Goal: Information Seeking & Learning: Learn about a topic

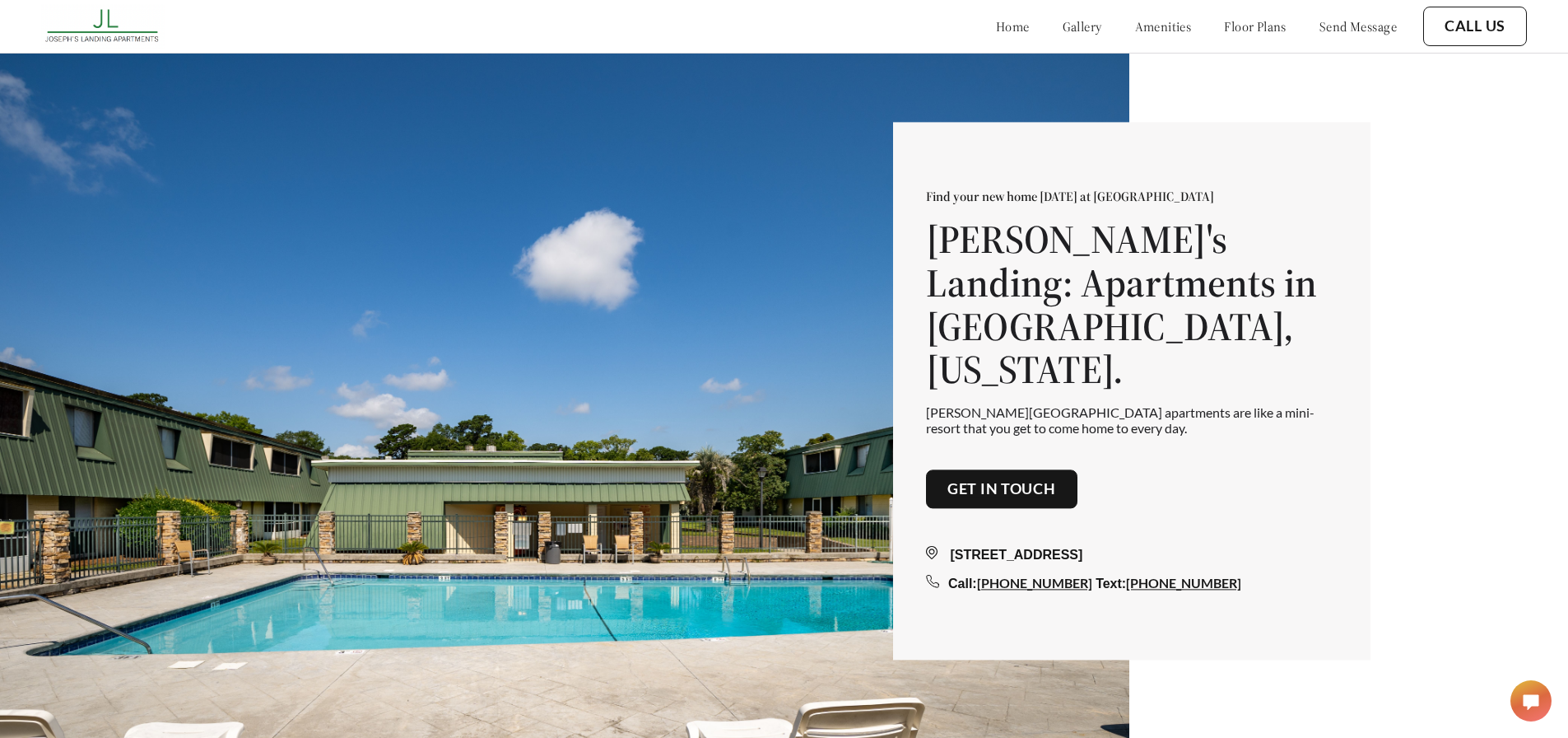
click at [1063, 25] on link "gallery" at bounding box center [1082, 26] width 40 height 16
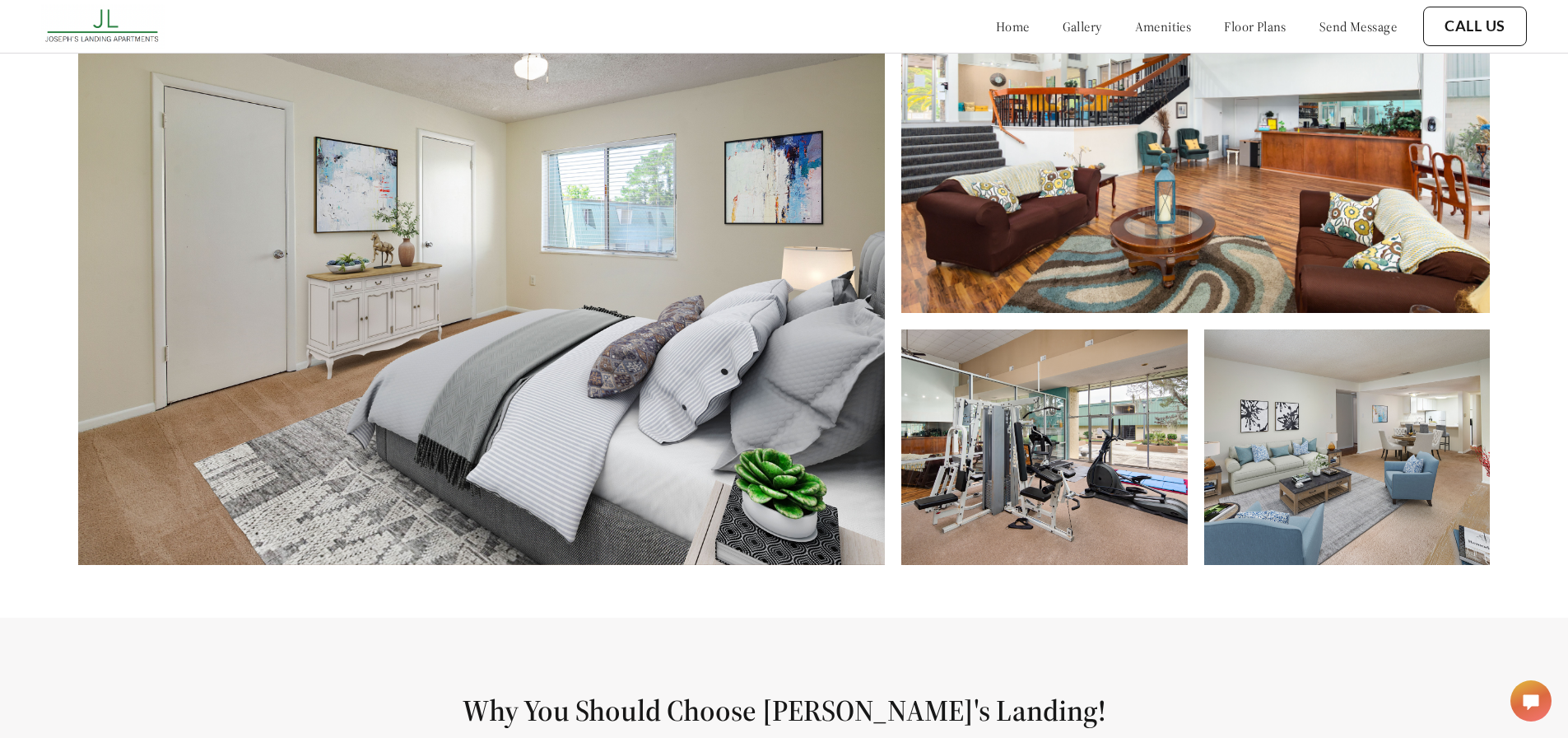
scroll to position [832, 0]
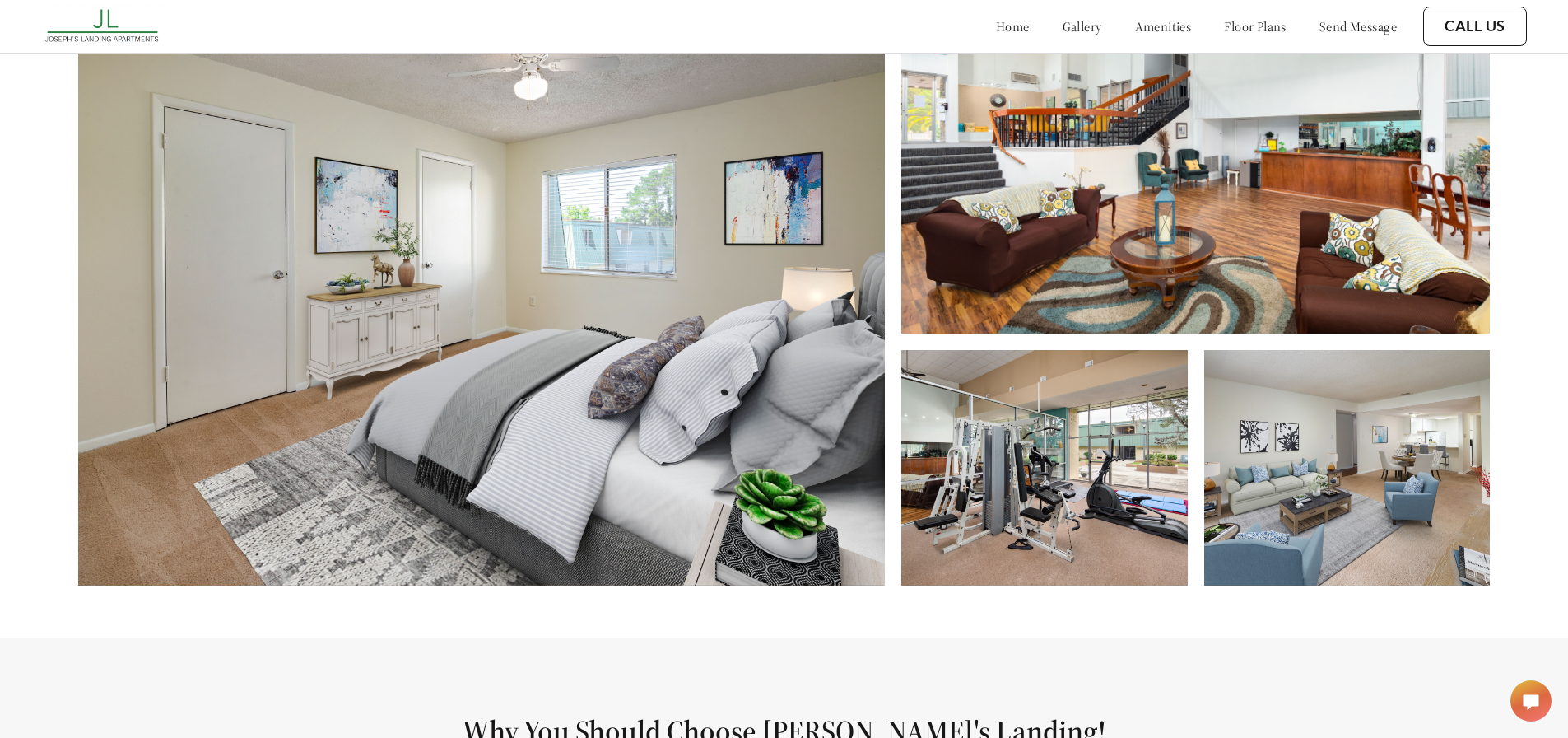
click at [581, 426] on img at bounding box center [482, 303] width 807 height 564
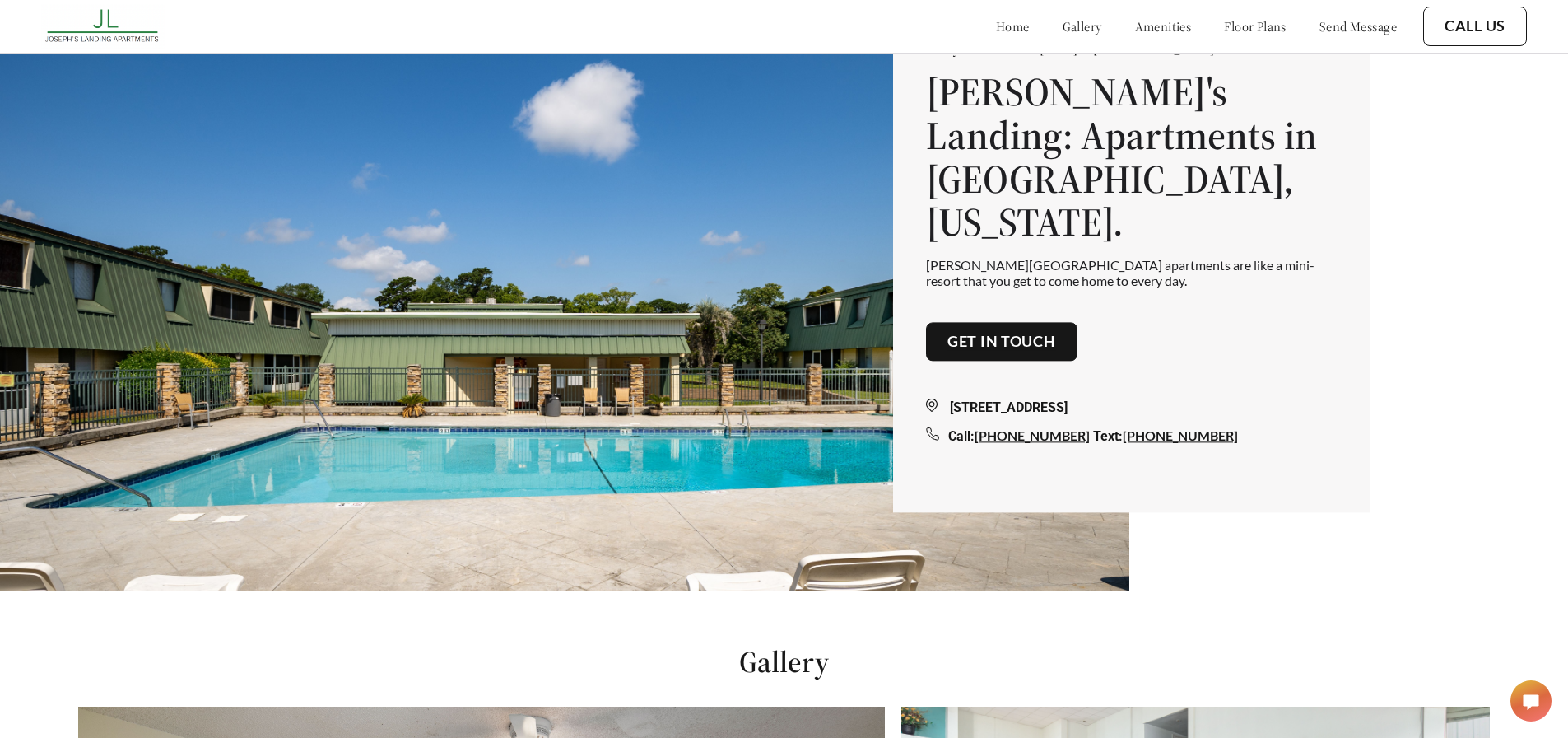
scroll to position [9, 0]
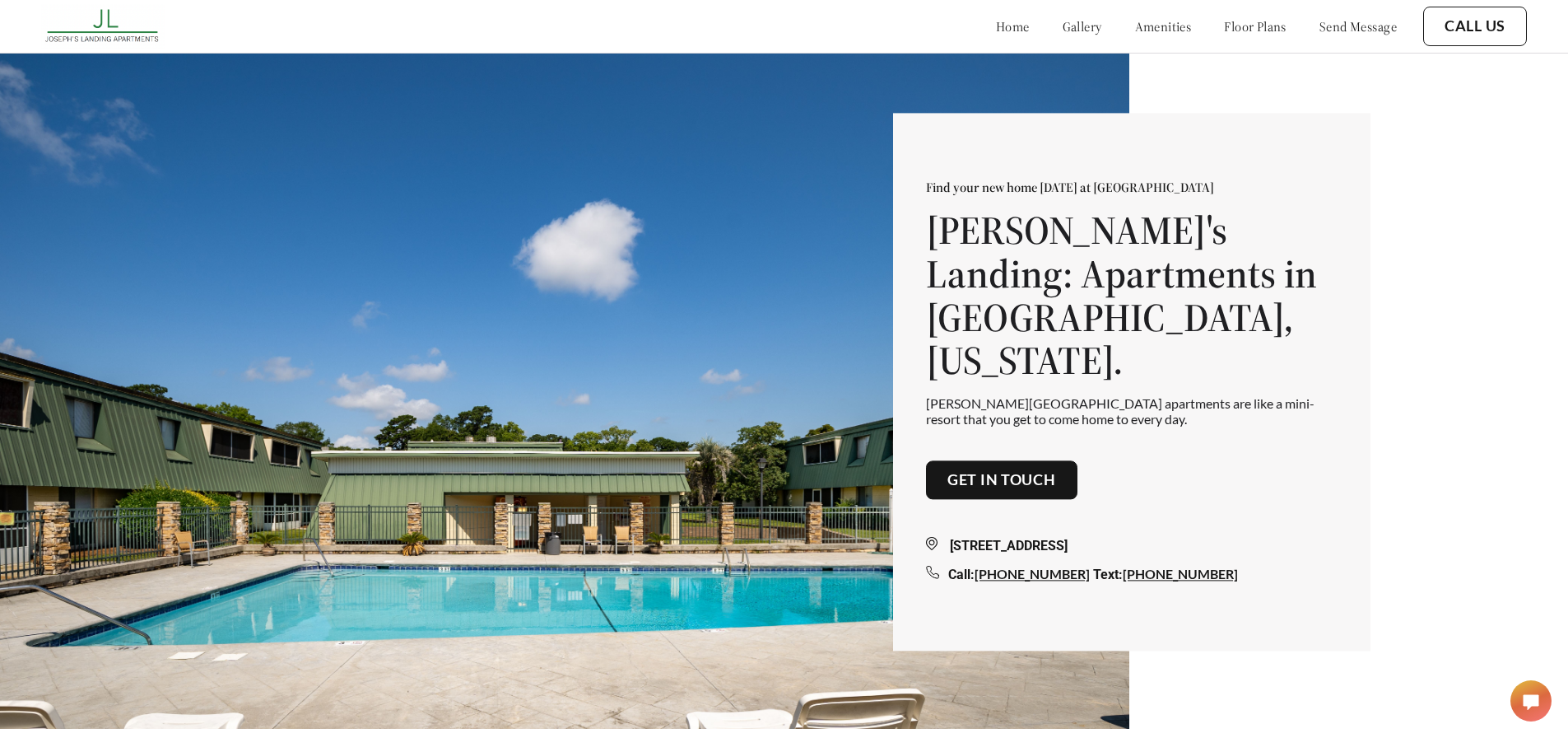
click at [1140, 29] on link "amenities" at bounding box center [1164, 26] width 57 height 16
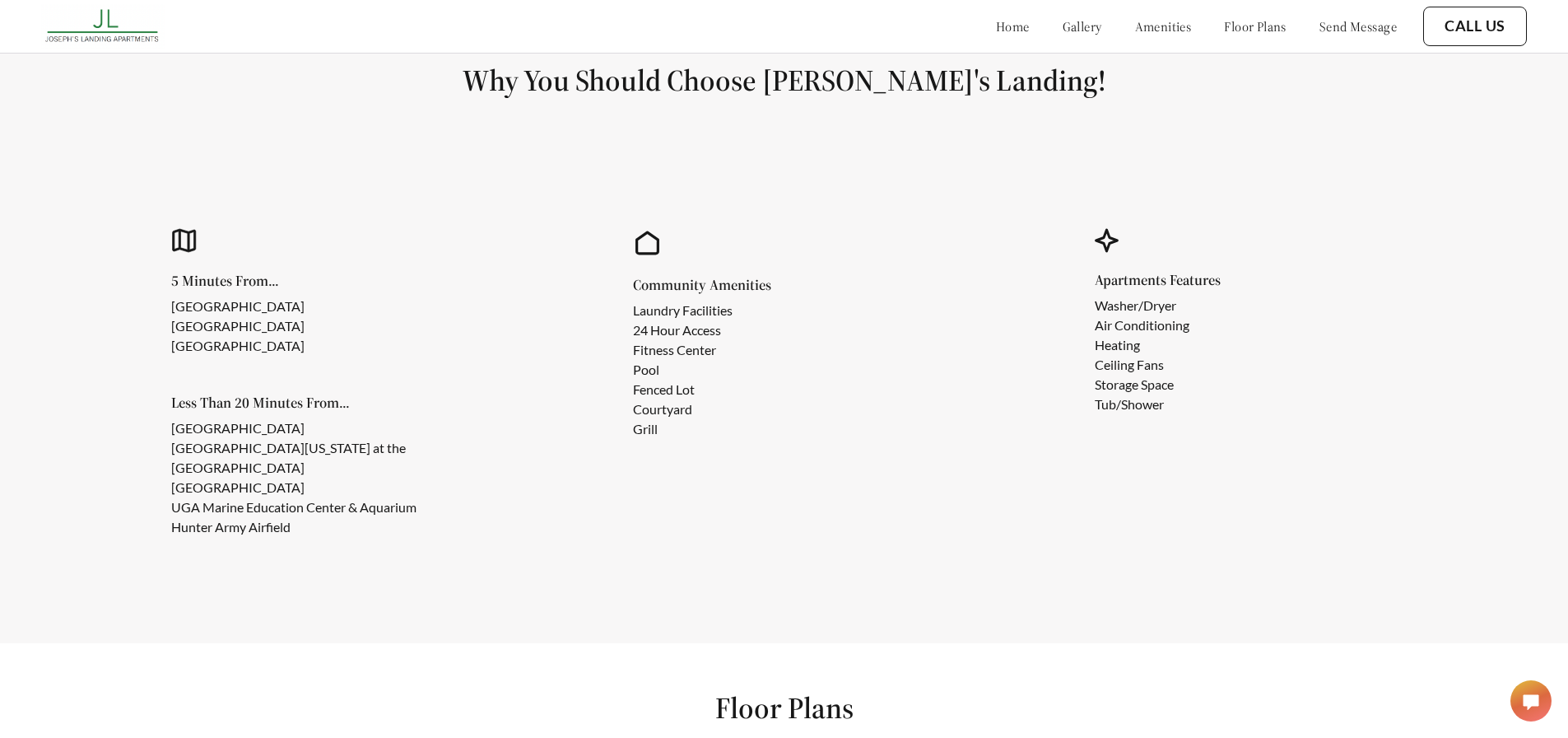
click at [1063, 29] on link "gallery" at bounding box center [1082, 26] width 40 height 16
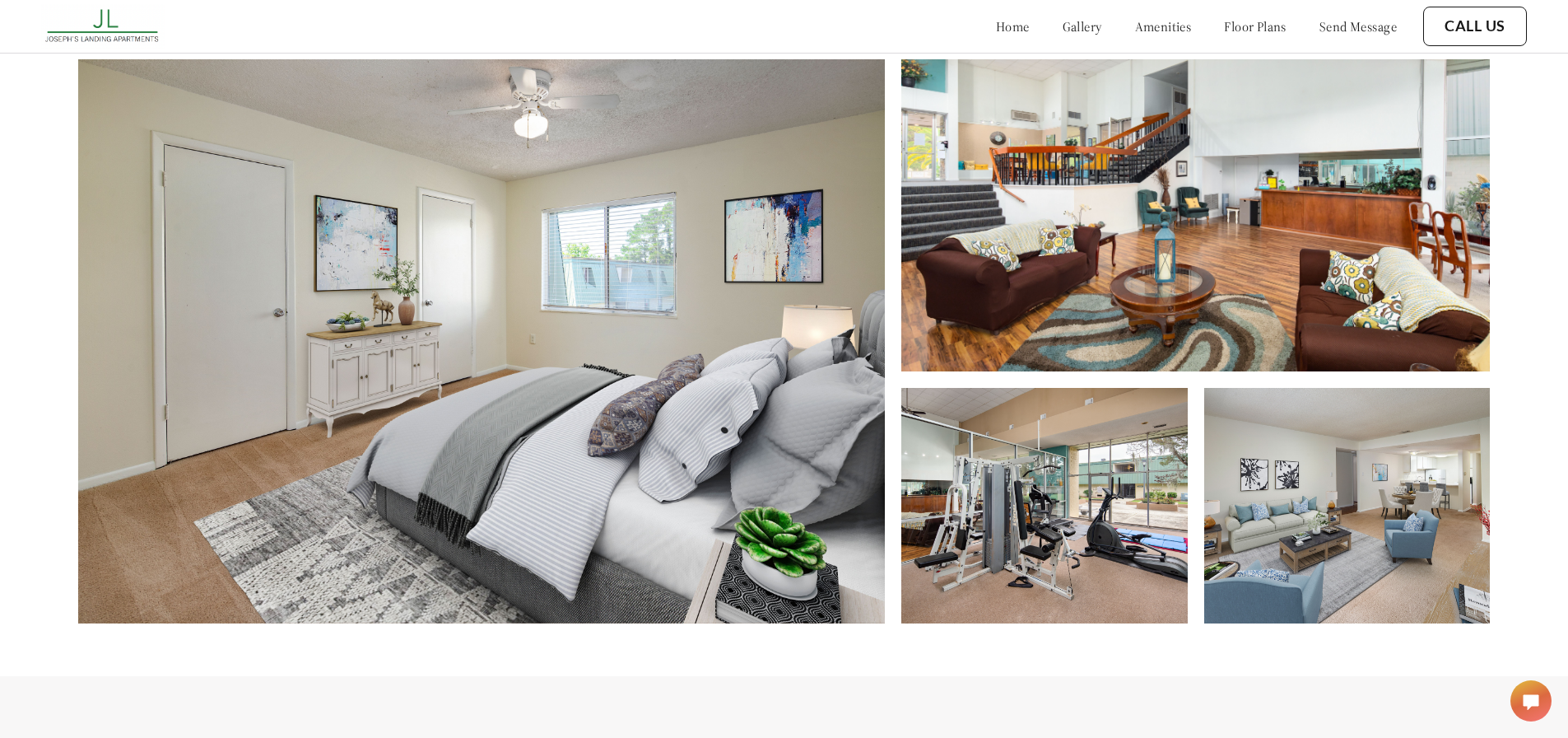
scroll to position [750, 0]
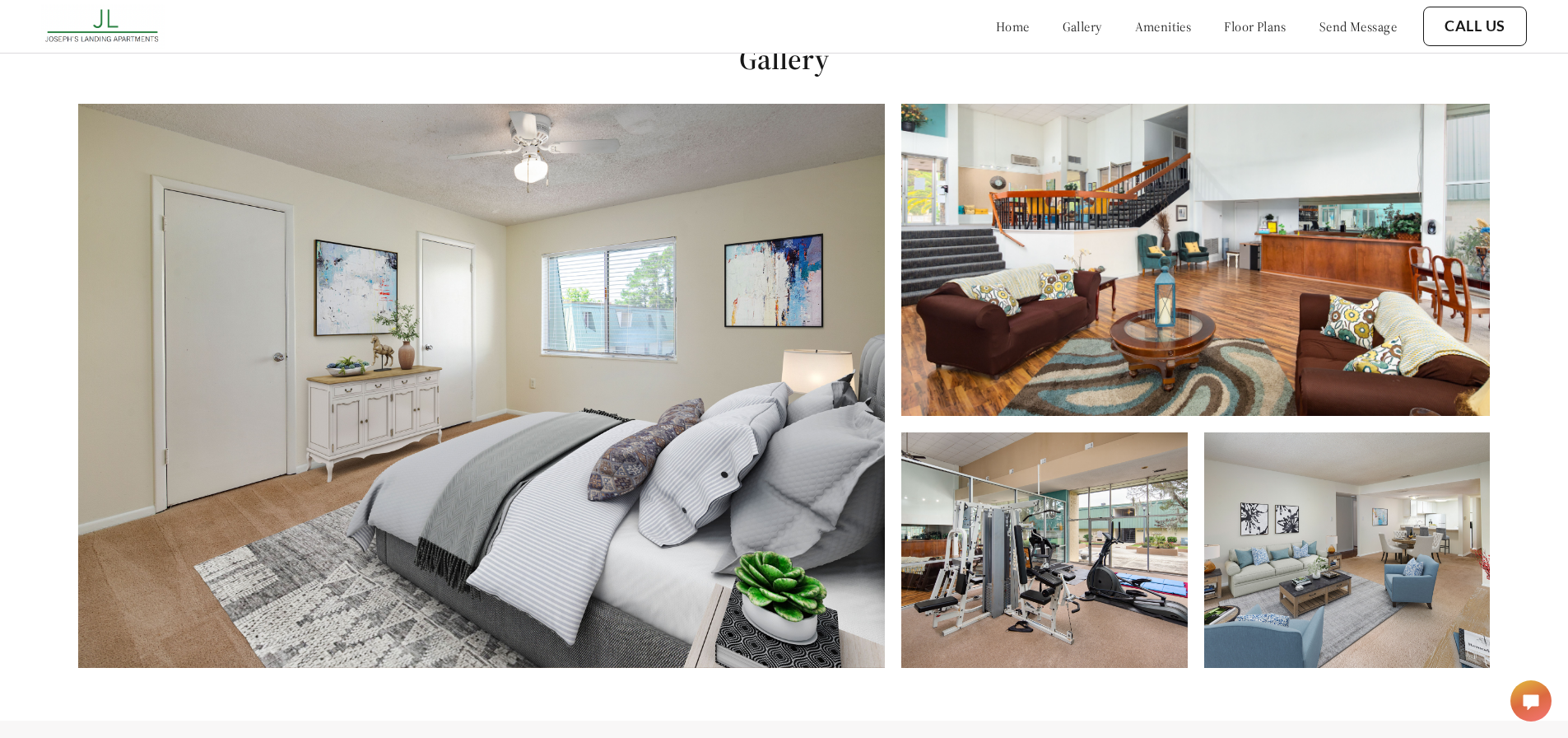
click at [729, 338] on img at bounding box center [482, 385] width 807 height 564
click at [1157, 499] on img at bounding box center [1044, 550] width 286 height 235
click at [1518, 561] on div "Gallery" at bounding box center [784, 354] width 1568 height 733
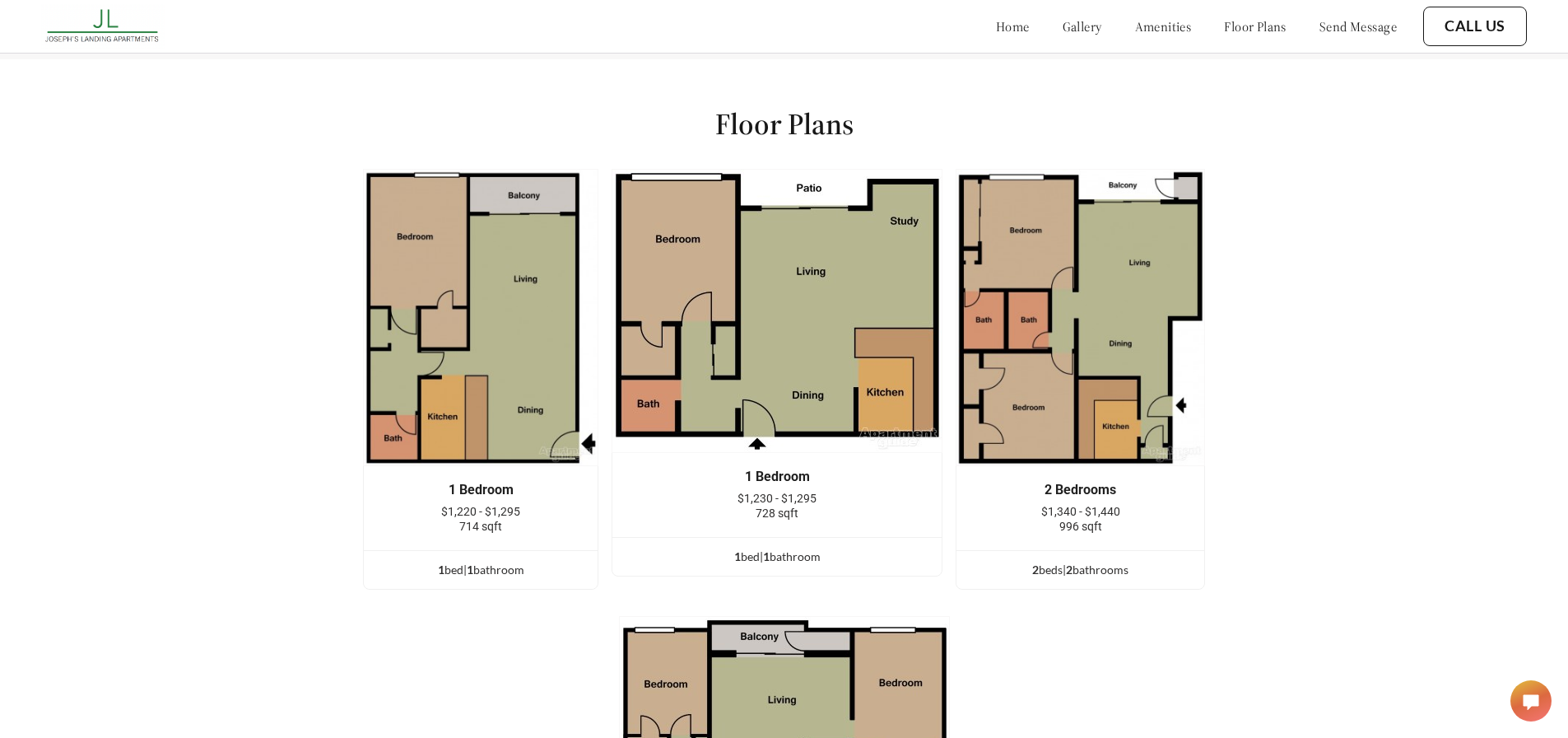
scroll to position [1985, 0]
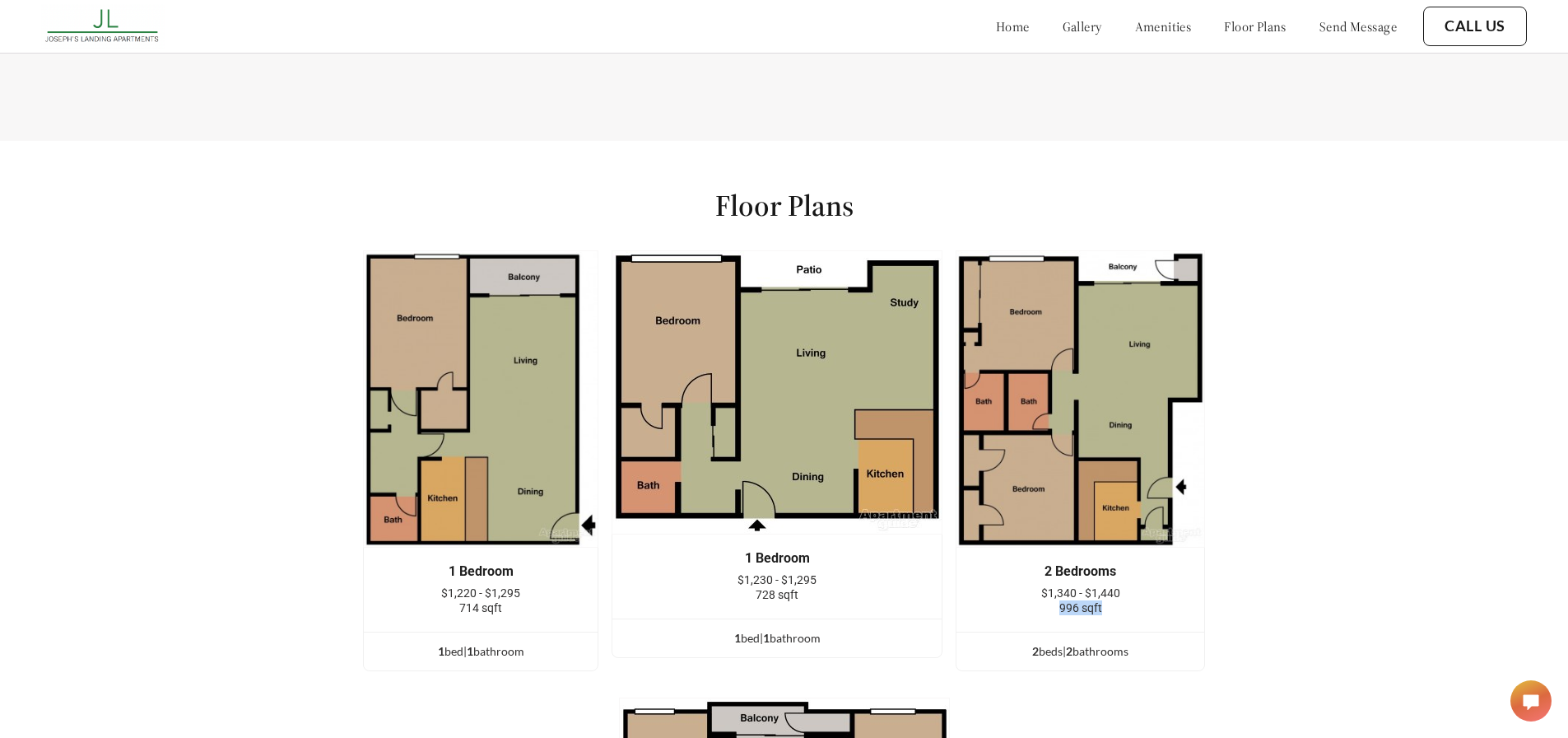
drag, startPoint x: 1069, startPoint y: 618, endPoint x: 1127, endPoint y: 618, distance: 58.0
click at [1124, 615] on div "996 sqft" at bounding box center [1081, 608] width 199 height 15
click at [1273, 620] on div "1 Bedroom $1,220 - $1,295 714 sqft 1 bed | 1 bathroom 1 Bedroom $1,230 - $1,295…" at bounding box center [784, 653] width 987 height 805
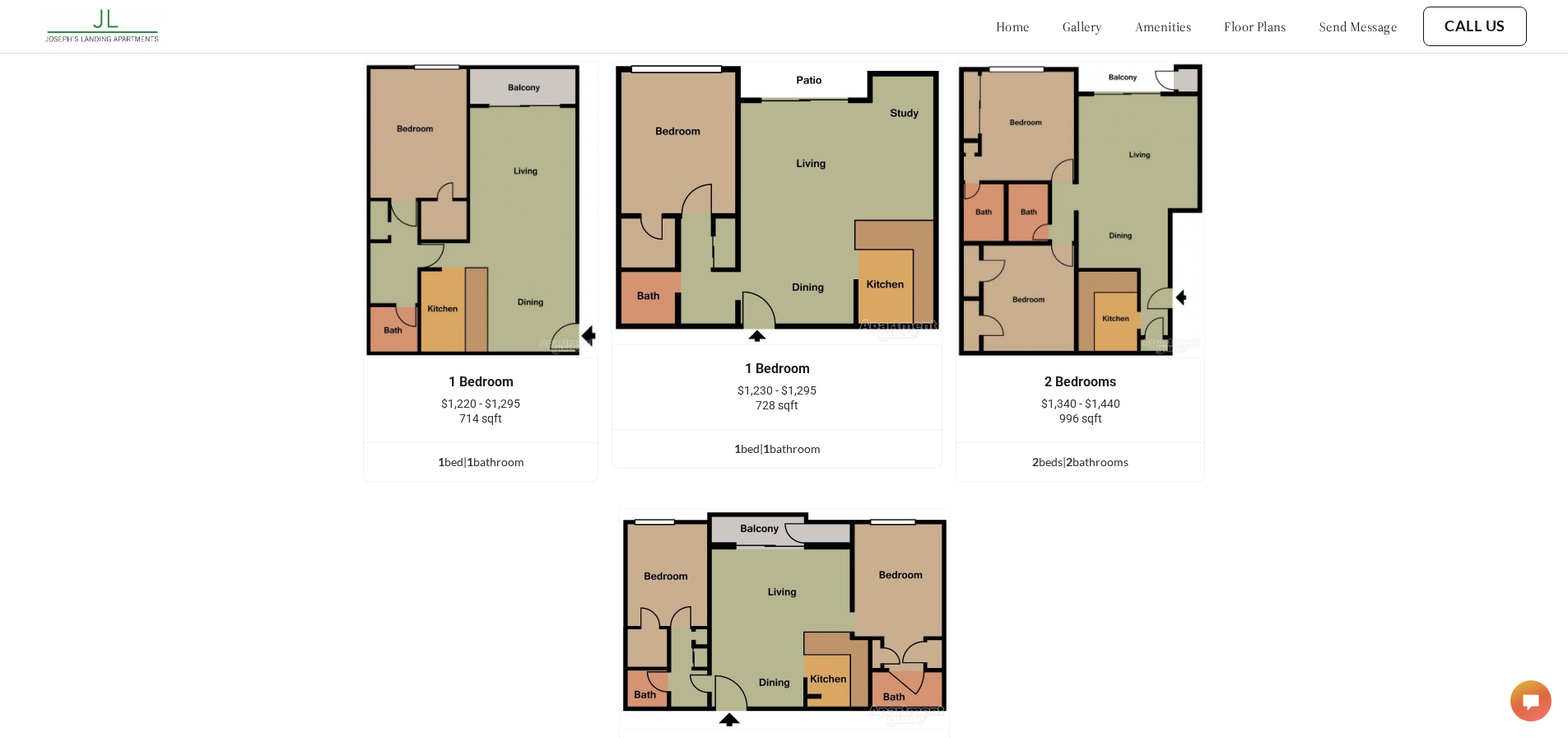
scroll to position [2149, 0]
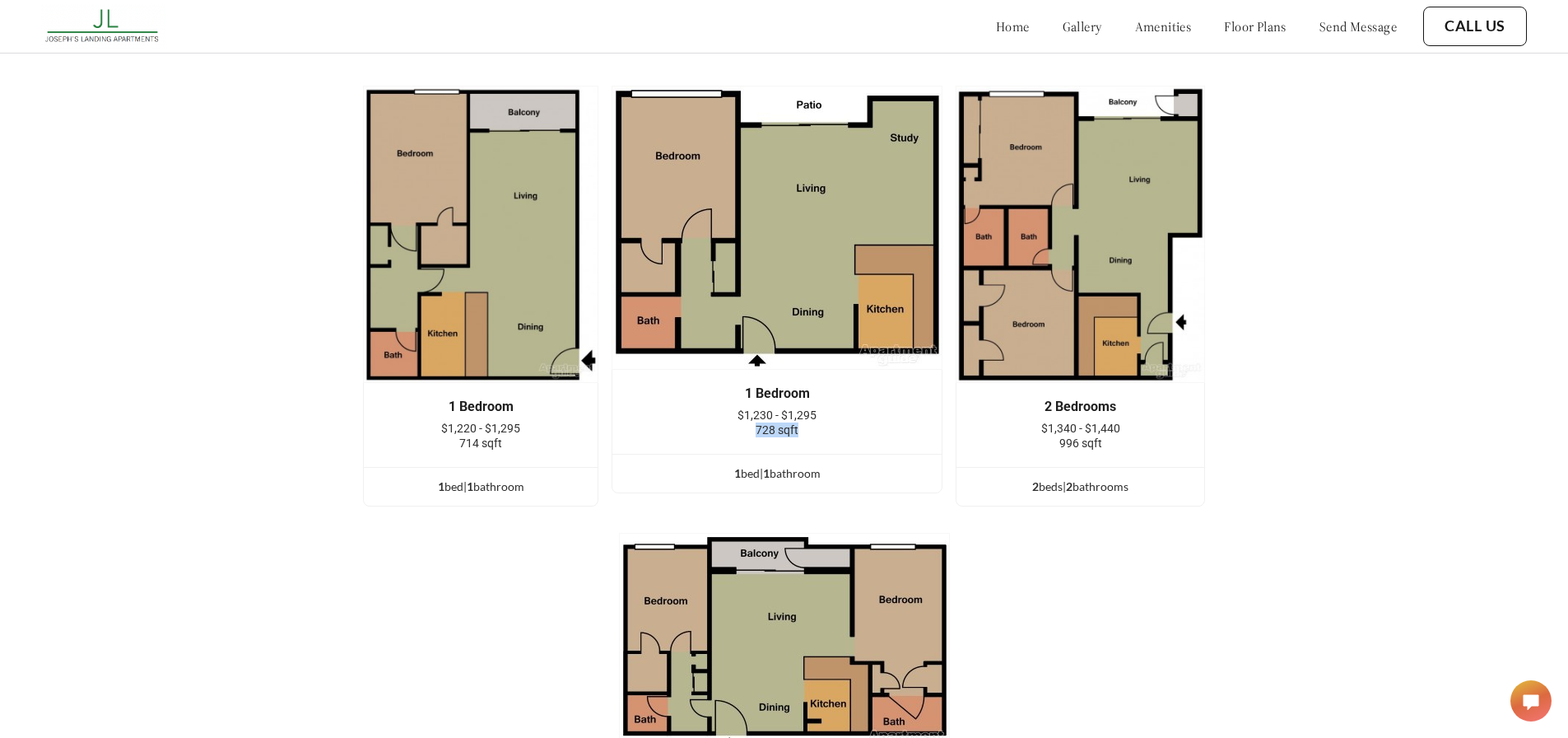
drag, startPoint x: 759, startPoint y: 442, endPoint x: 836, endPoint y: 454, distance: 77.9
click at [808, 437] on div "728 sqft" at bounding box center [777, 429] width 280 height 15
click at [849, 454] on div "1 Bedroom $1,230 - $1,295 728 sqft" at bounding box center [777, 411] width 329 height 84
drag, startPoint x: 1067, startPoint y: 459, endPoint x: 1108, endPoint y: 458, distance: 41.0
click at [1102, 449] on span "996 sqft" at bounding box center [1081, 442] width 43 height 13
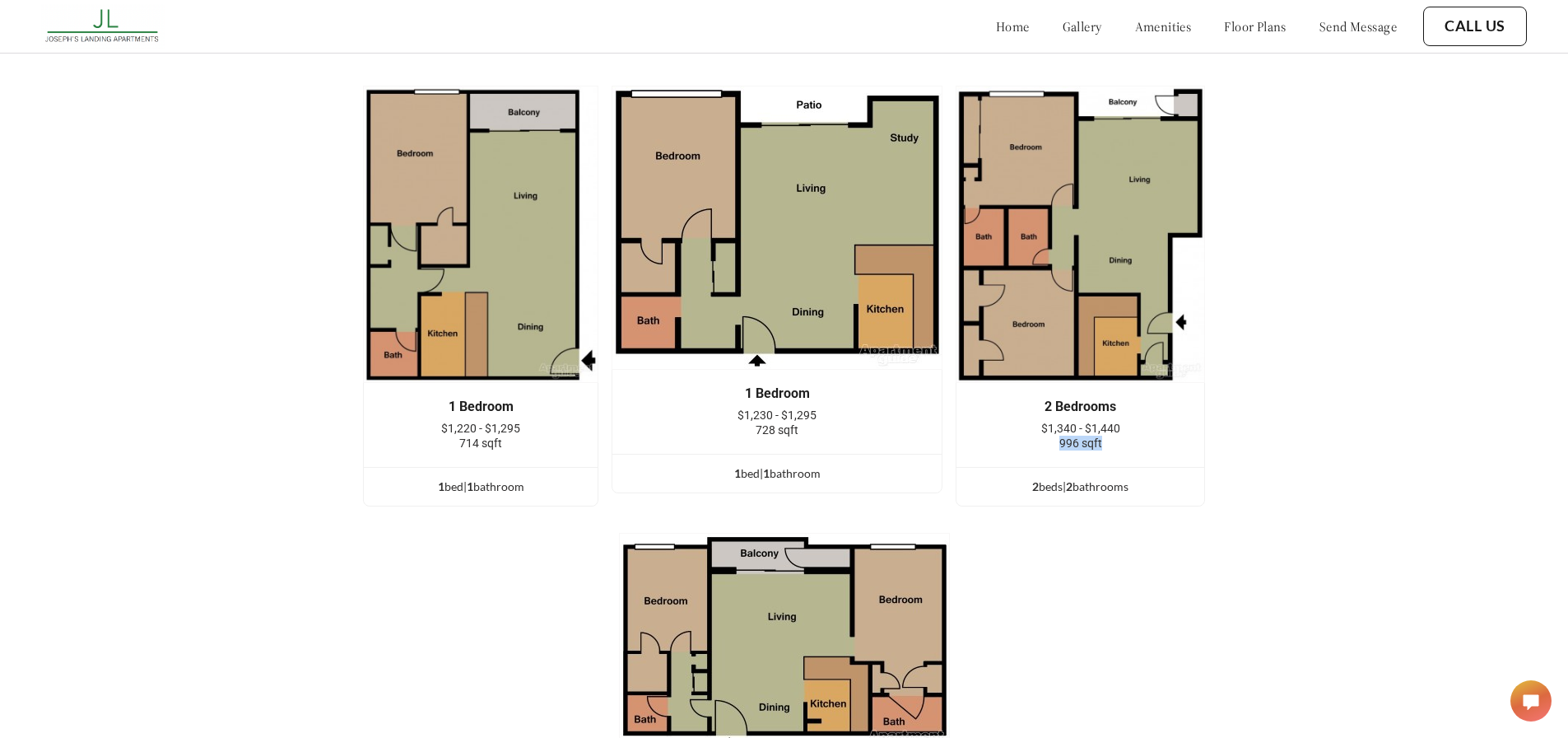
click at [1150, 466] on div "2 Bedrooms $1,340 - $1,440 996 sqft" at bounding box center [1080, 424] width 248 height 84
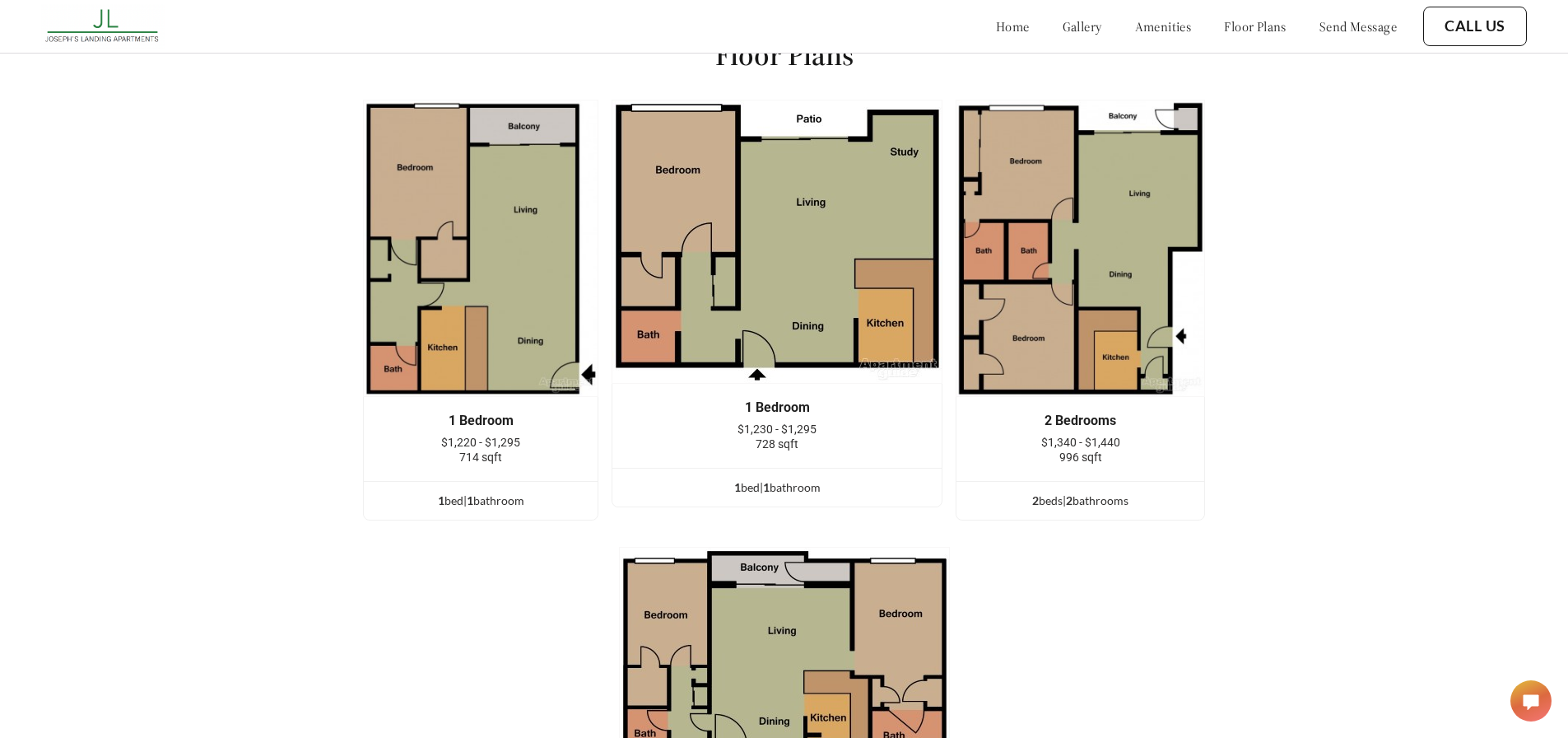
scroll to position [2314, 0]
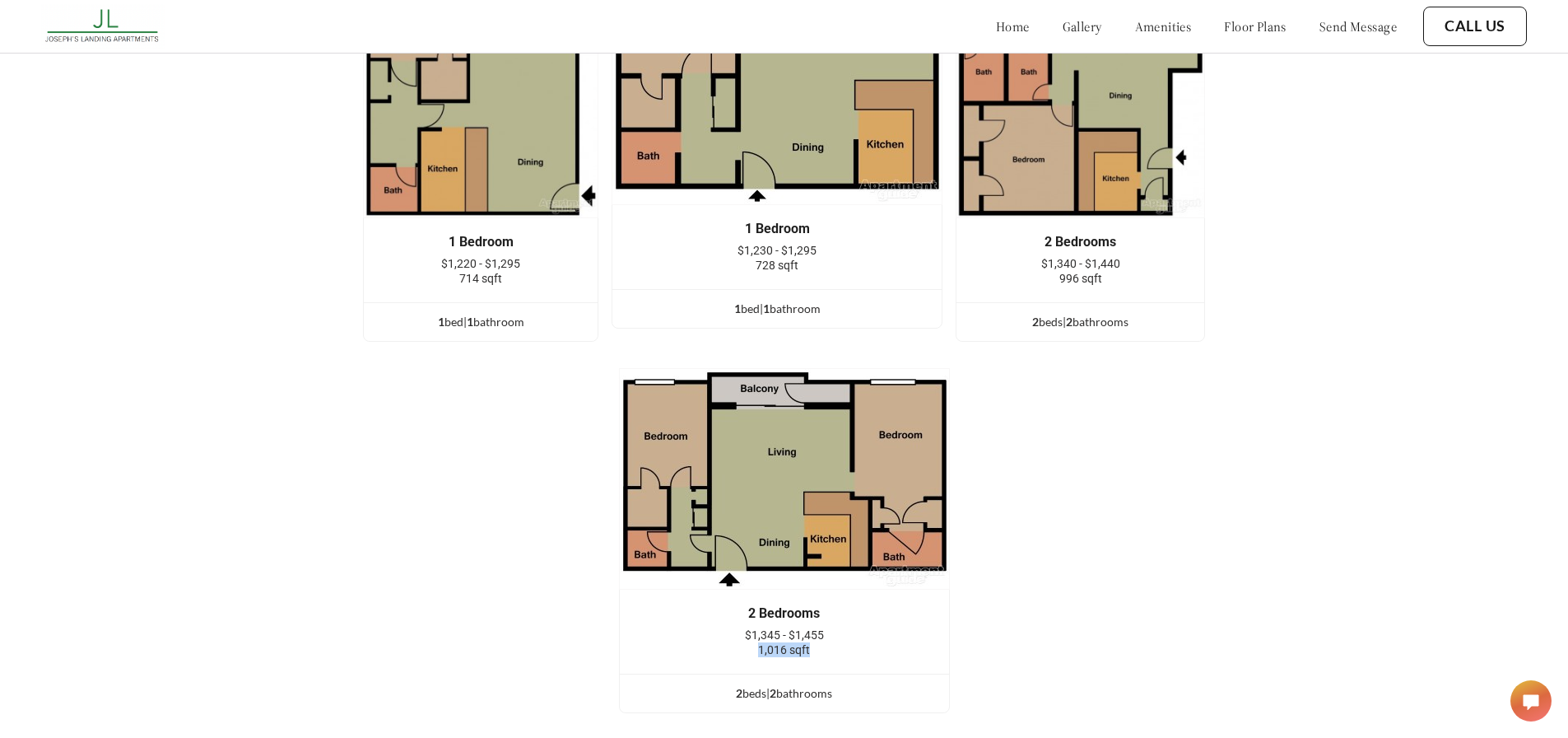
drag, startPoint x: 818, startPoint y: 662, endPoint x: 746, endPoint y: 661, distance: 72.0
click at [746, 657] on div "1,016 sqft" at bounding box center [784, 649] width 280 height 15
click at [681, 620] on div "2 Bedrooms" at bounding box center [784, 613] width 280 height 15
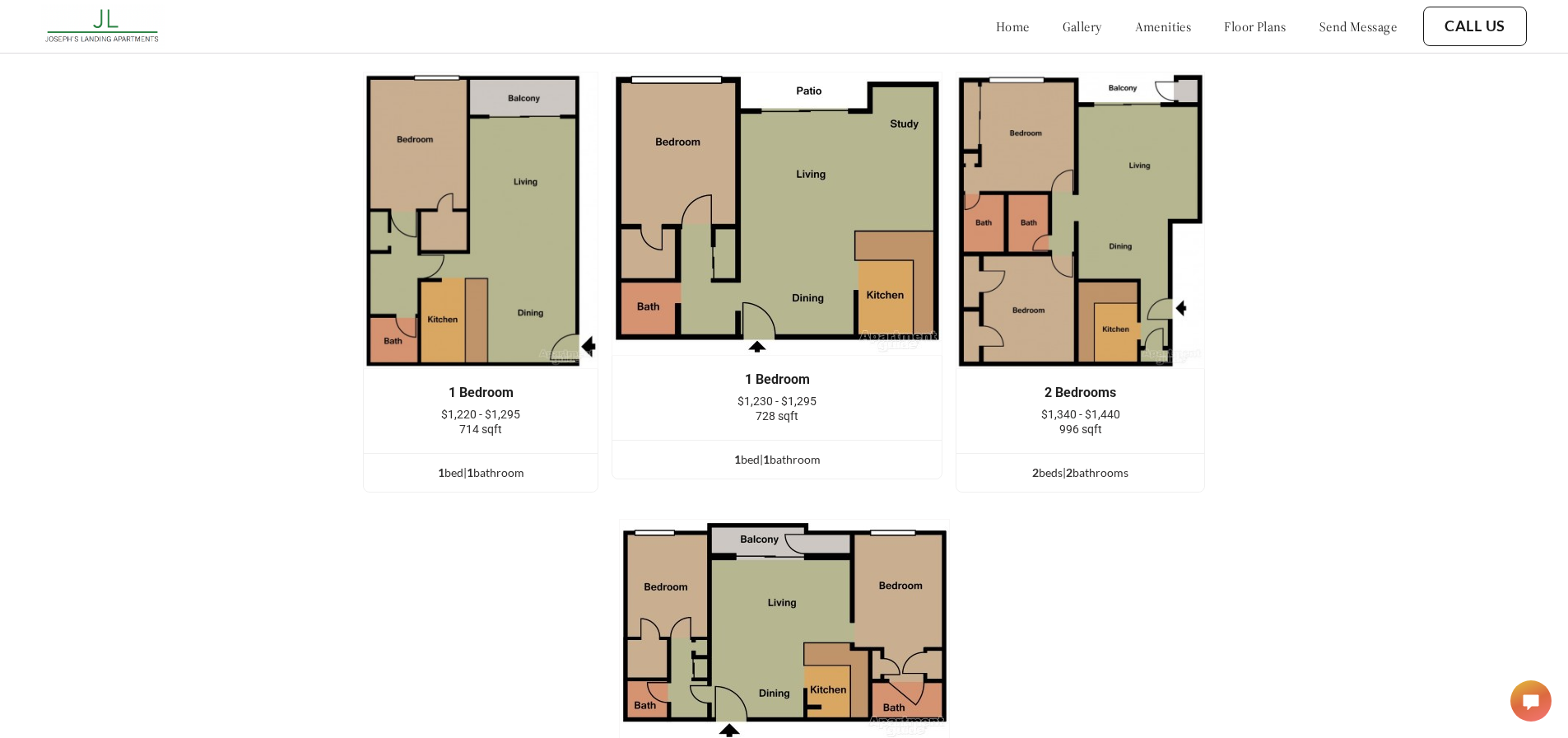
scroll to position [2149, 0]
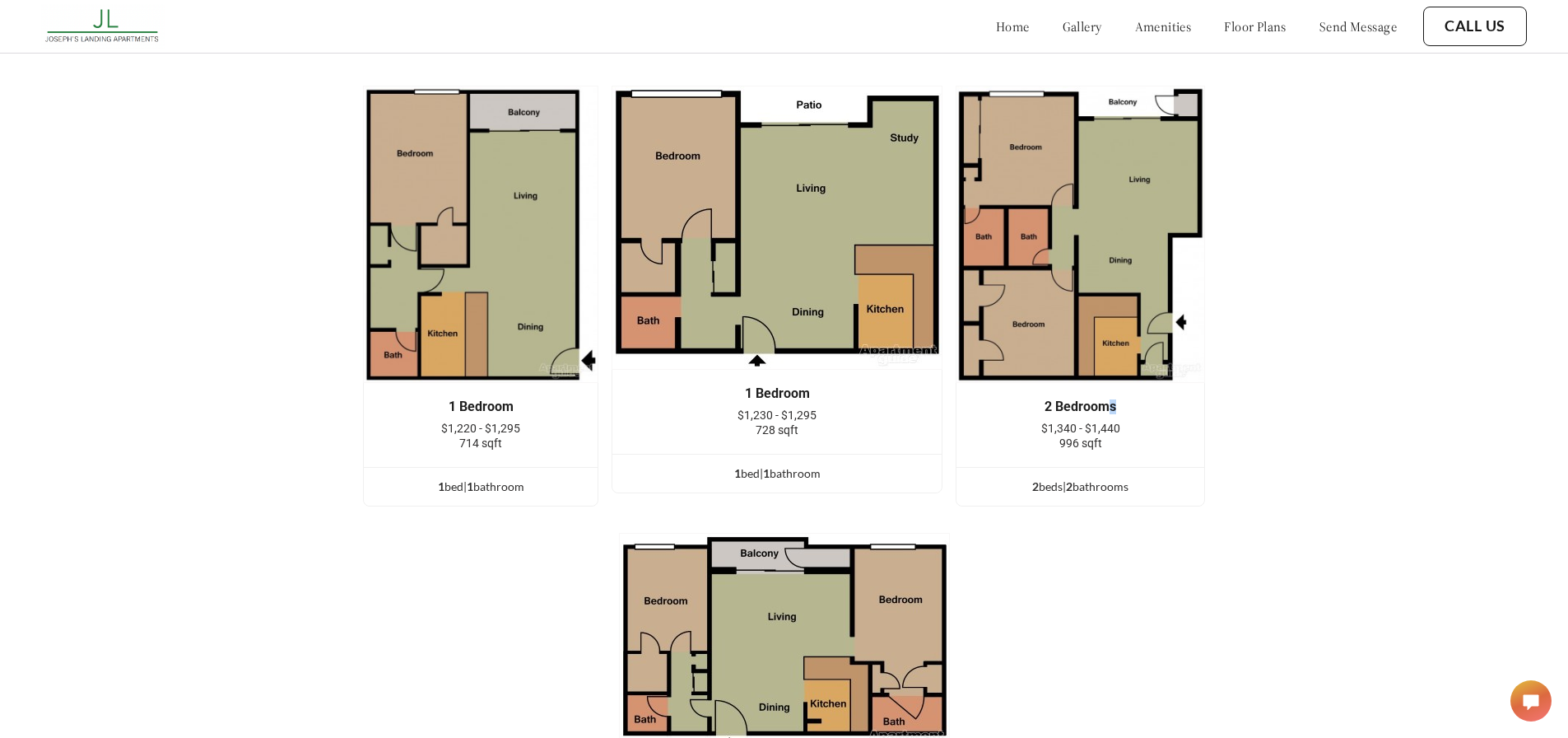
drag, startPoint x: 1120, startPoint y: 417, endPoint x: 1043, endPoint y: 430, distance: 78.1
click at [1043, 430] on div "2 Bedrooms $1,340 - $1,440 996 sqft" at bounding box center [1081, 424] width 199 height 51
click at [1120, 435] on span "$1,340 - $1,440" at bounding box center [1080, 428] width 79 height 13
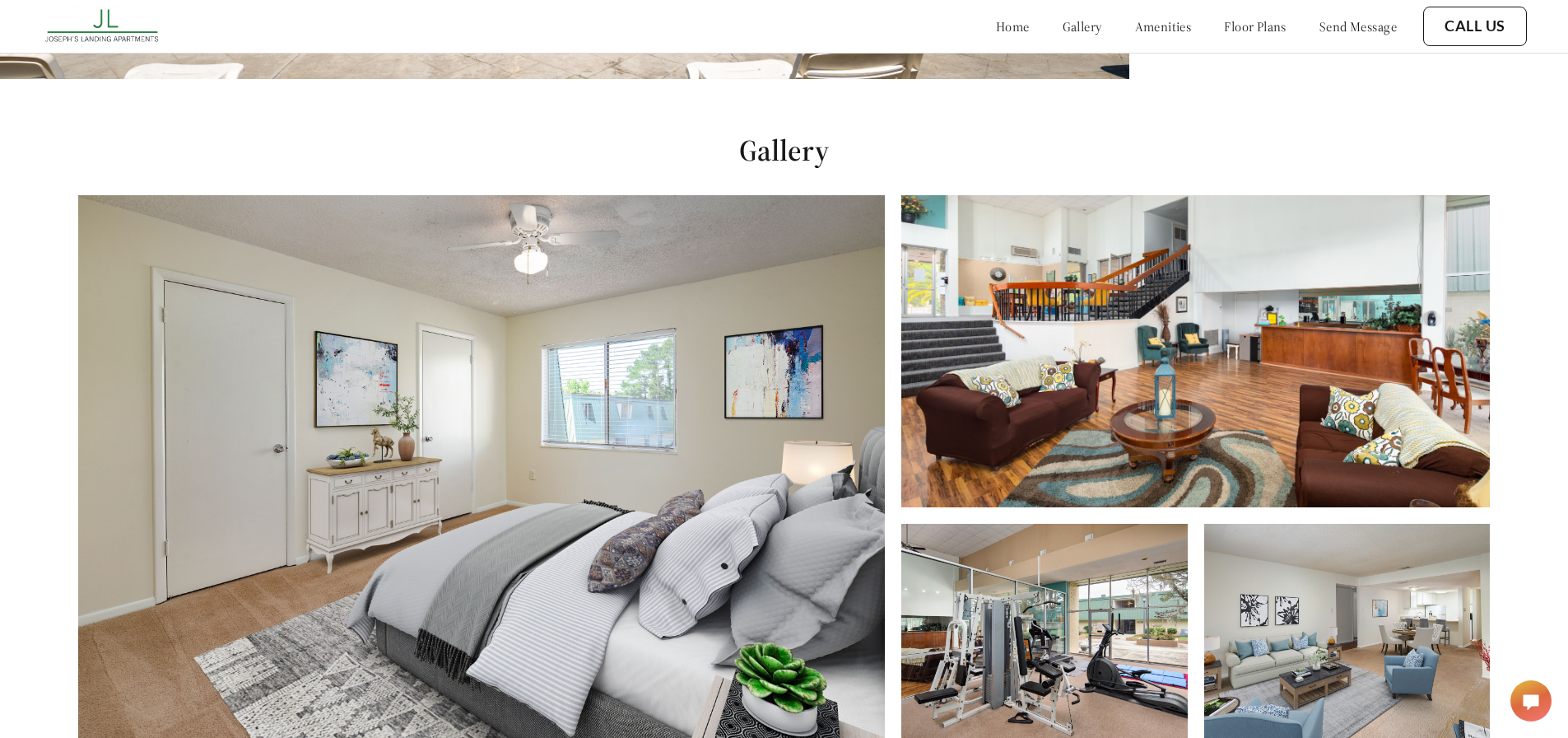
scroll to position [741, 0]
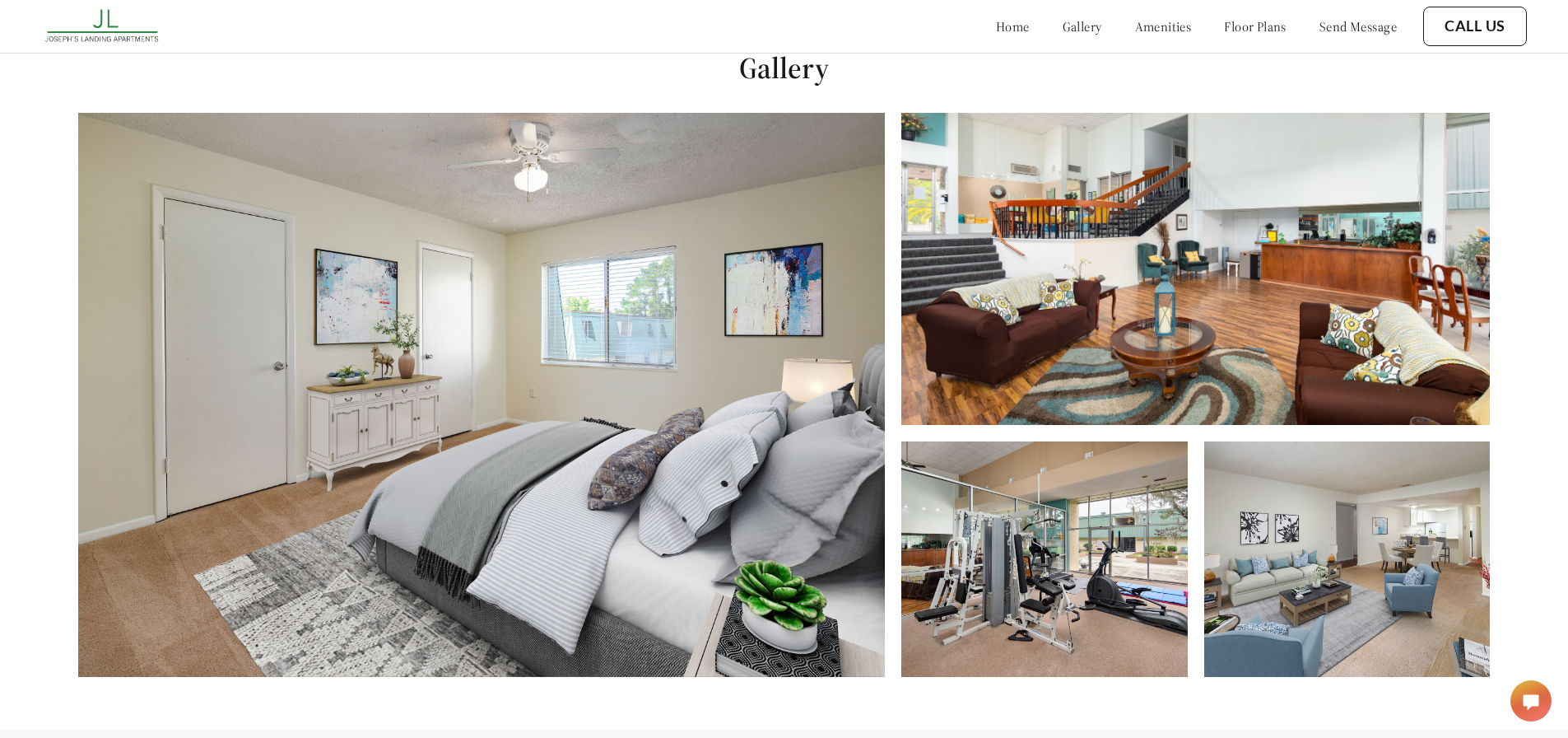
click at [682, 480] on img at bounding box center [482, 395] width 807 height 564
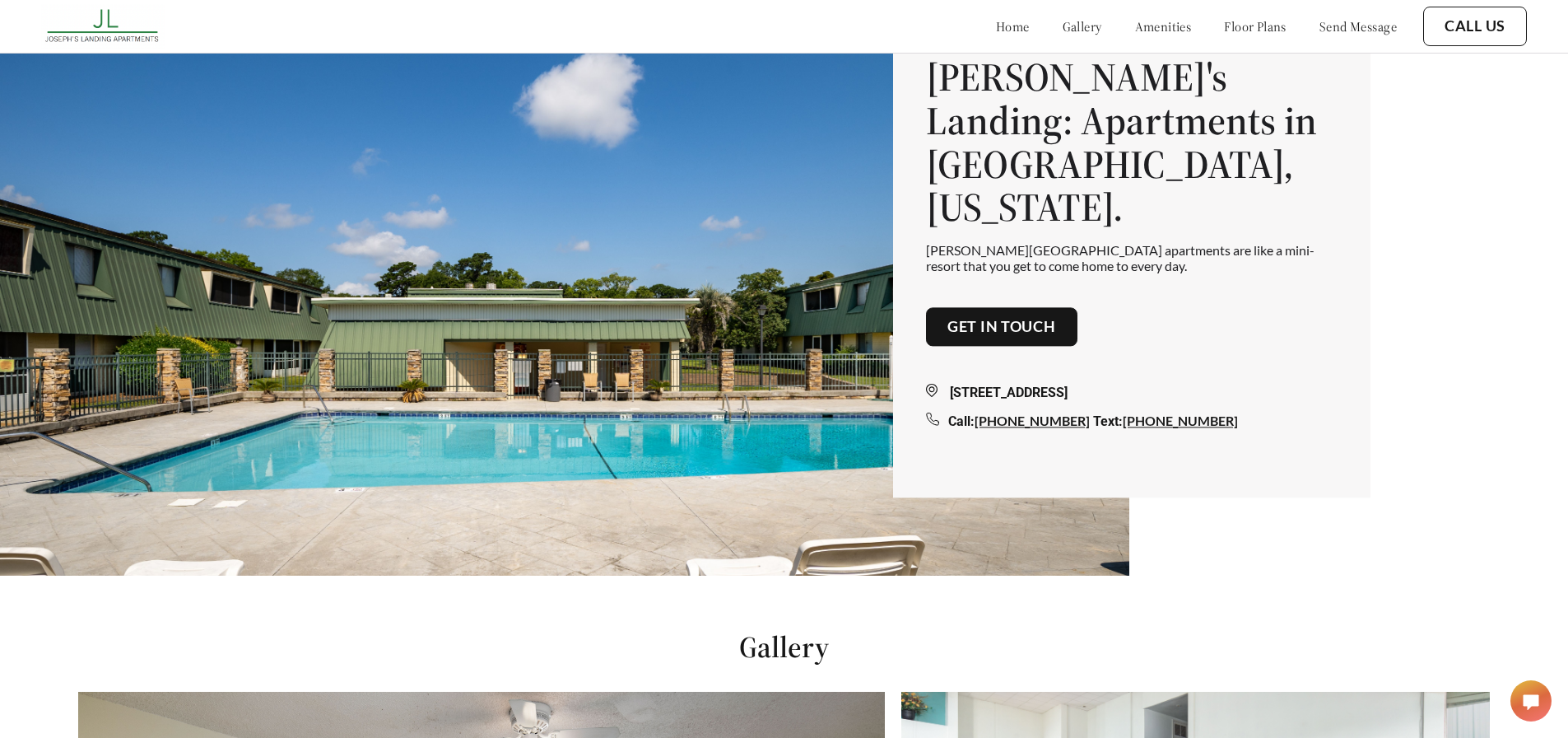
scroll to position [0, 0]
